Goal: Find specific page/section: Find specific page/section

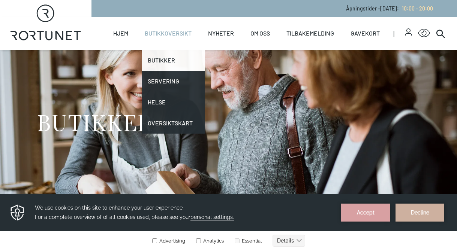
click at [160, 63] on link "Butikker" at bounding box center [173, 60] width 63 height 21
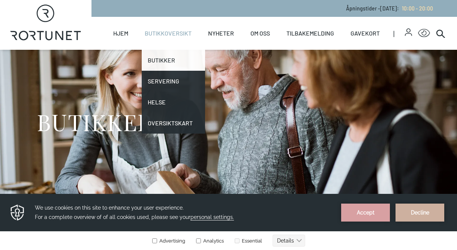
click at [160, 63] on link "Butikker" at bounding box center [173, 60] width 63 height 21
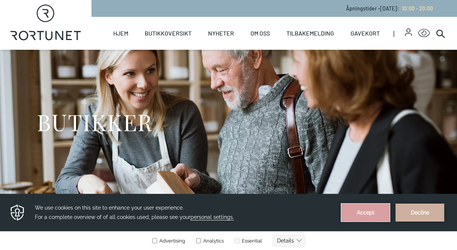
click at [375, 216] on button "Accept" at bounding box center [365, 213] width 49 height 18
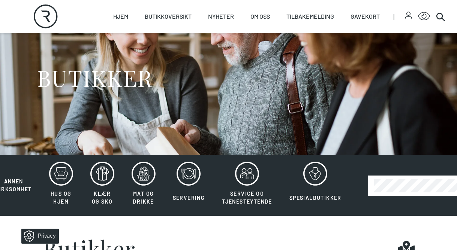
scroll to position [51, 0]
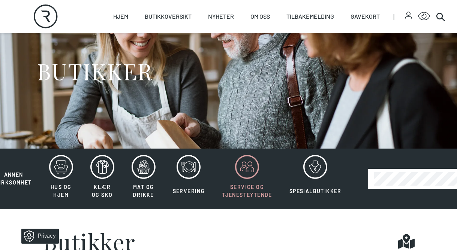
click at [234, 179] on button "Service og tjenesteytende" at bounding box center [247, 179] width 66 height 49
click at [242, 195] on span "Service og tjenesteytende" at bounding box center [247, 191] width 50 height 14
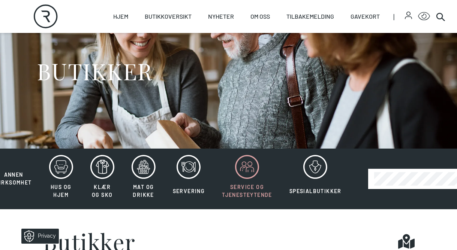
click at [242, 195] on span "Service og tjenesteytende" at bounding box center [247, 191] width 50 height 14
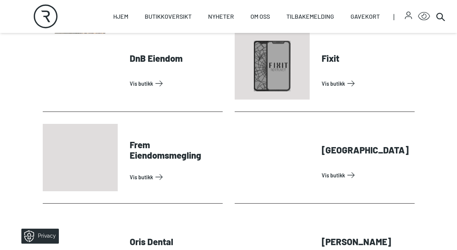
scroll to position [245, 0]
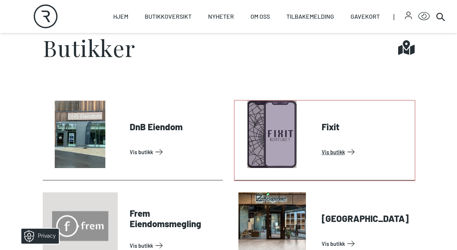
click at [327, 149] on link "Vis butikk" at bounding box center [366, 152] width 90 height 12
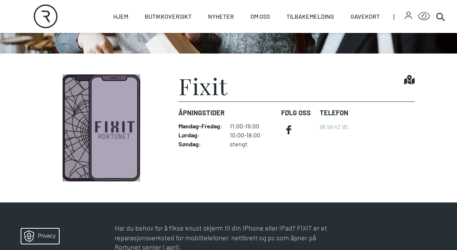
scroll to position [165, 0]
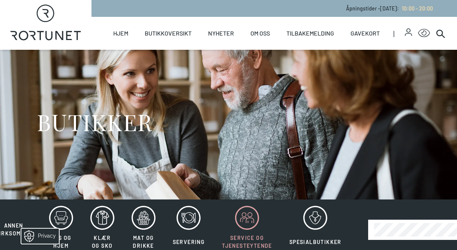
scroll to position [51, 0]
